Goal: Information Seeking & Learning: Learn about a topic

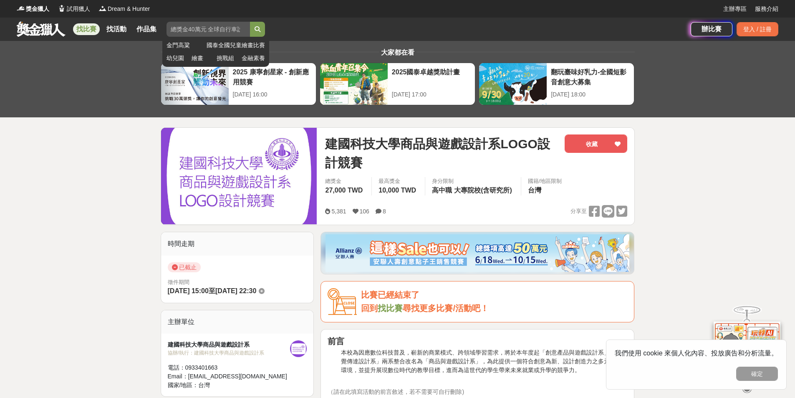
click at [252, 36] on button "submit" at bounding box center [257, 29] width 15 height 15
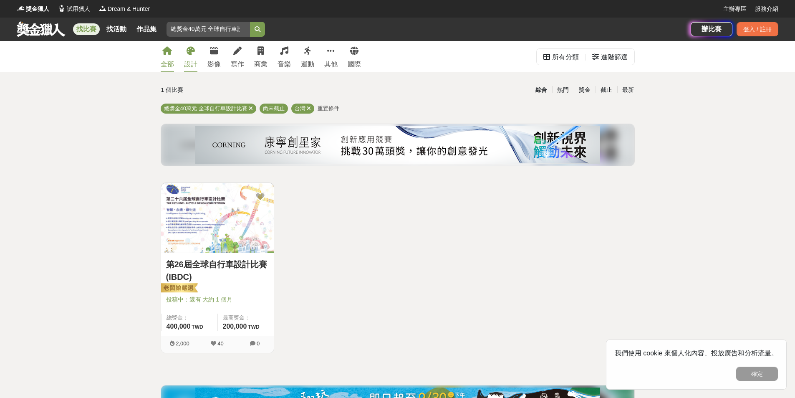
click at [196, 64] on div "設計" at bounding box center [190, 64] width 13 height 10
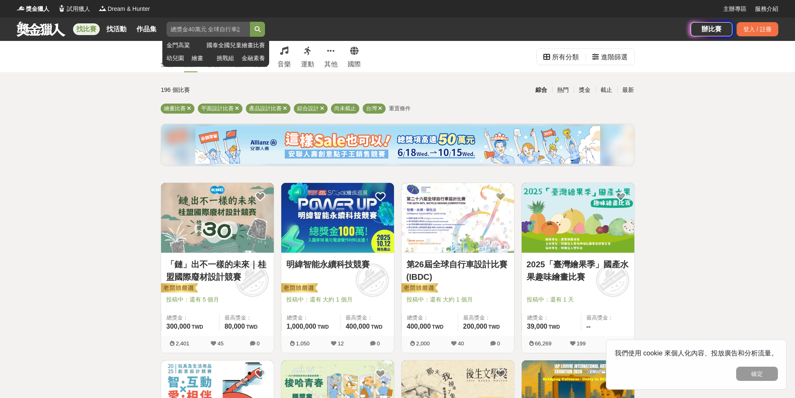
click at [214, 32] on input "search" at bounding box center [207, 29] width 83 height 15
type input "ㄟ"
type input "LOGO"
click at [257, 27] on icon "submit" at bounding box center [258, 29] width 6 height 6
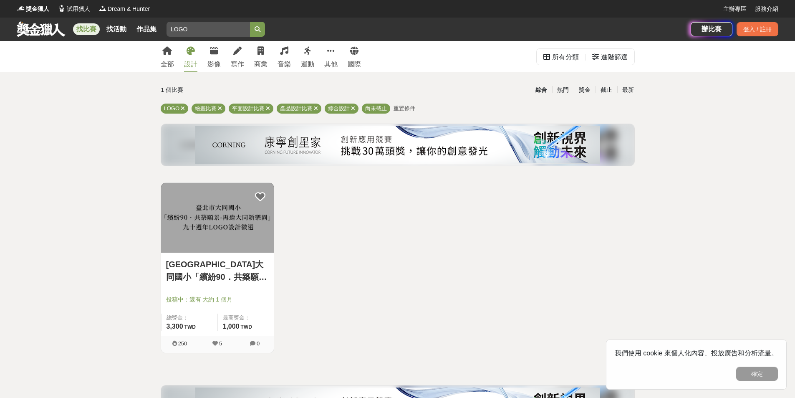
click at [248, 235] on img at bounding box center [217, 218] width 113 height 70
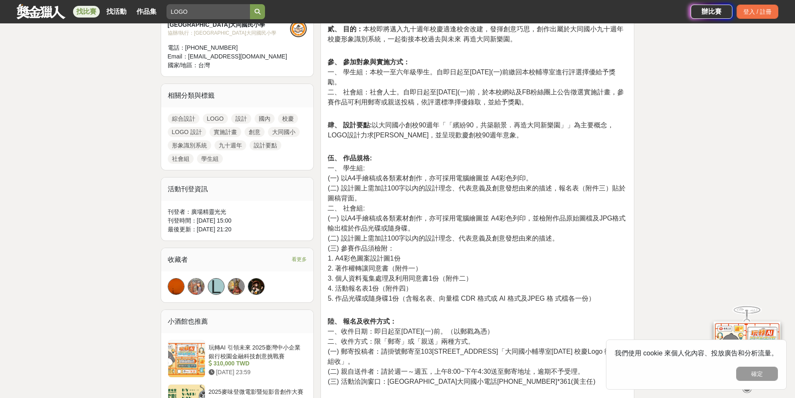
scroll to position [292, 0]
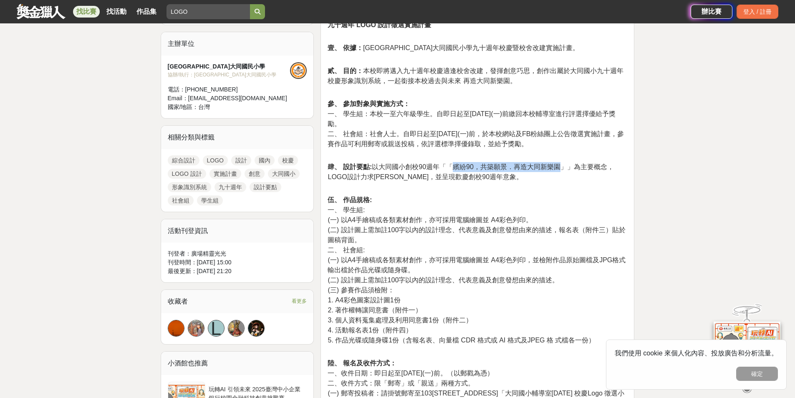
drag, startPoint x: 452, startPoint y: 151, endPoint x: 564, endPoint y: 148, distance: 112.3
click at [564, 162] on p "肆、 設計要點: 以大同國小創校90週年「「繽紛90，共築願景．再造大同新樂園」」為主要概念，LOGO設計力求[PERSON_NAME]，並呈現歡慶創校90週…" at bounding box center [478, 176] width 300 height 29
copy span "繽紛90，共築願景．再造大同新樂園"
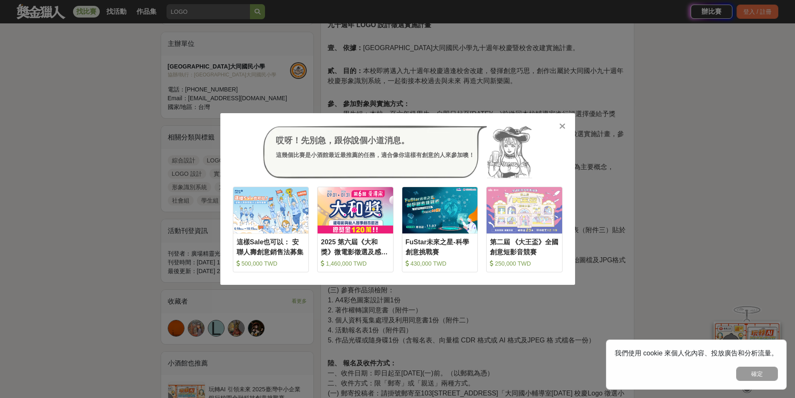
click at [557, 125] on div "哎呀！先別急，跟你說個小道消息。 這幾個比賽是小酒館最近最推薦的任務，適合像你這樣有創意的人來參加噢！ 收藏 這樣Sale也可以： 安聯人壽創意銷售法募集 5…" at bounding box center [397, 199] width 355 height 172
click at [562, 125] on icon at bounding box center [562, 126] width 6 height 8
